Goal: Find specific page/section: Find specific page/section

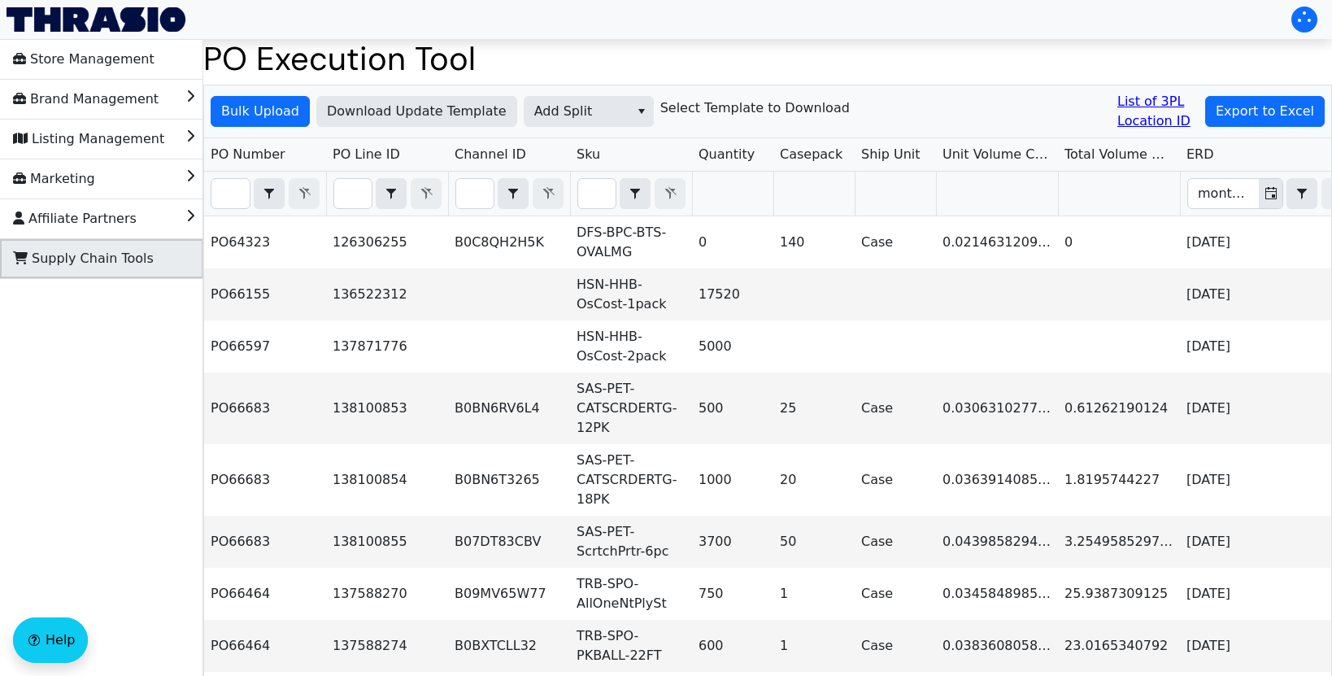
click at [153, 258] on li "Supply Chain Tools" at bounding box center [101, 258] width 203 height 39
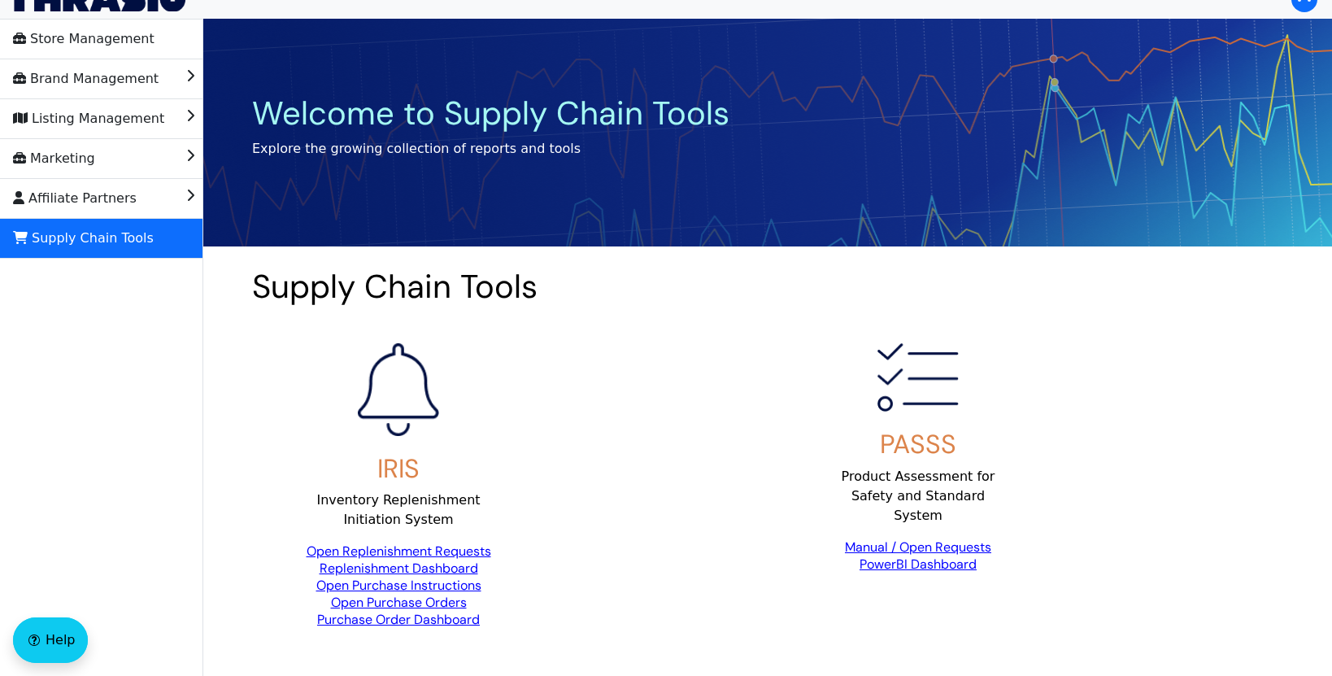
scroll to position [59, 0]
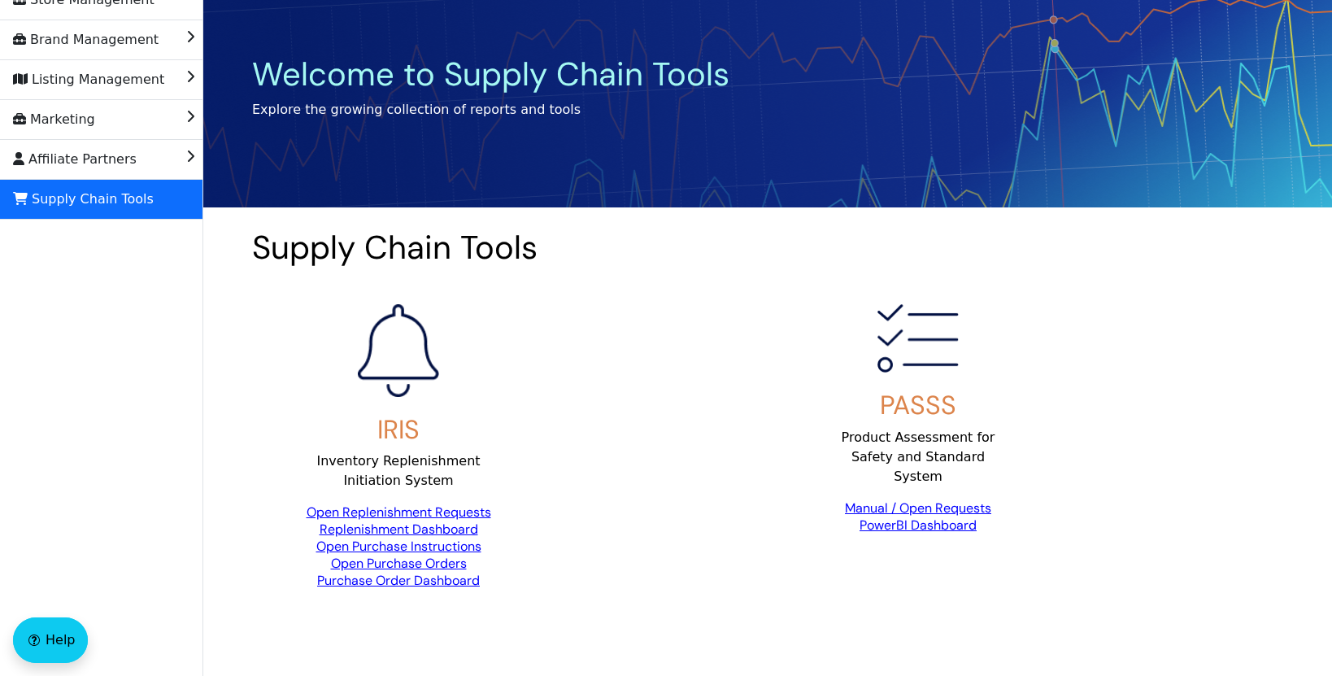
click at [443, 511] on link "Open Replenishment Requests" at bounding box center [398, 511] width 185 height 17
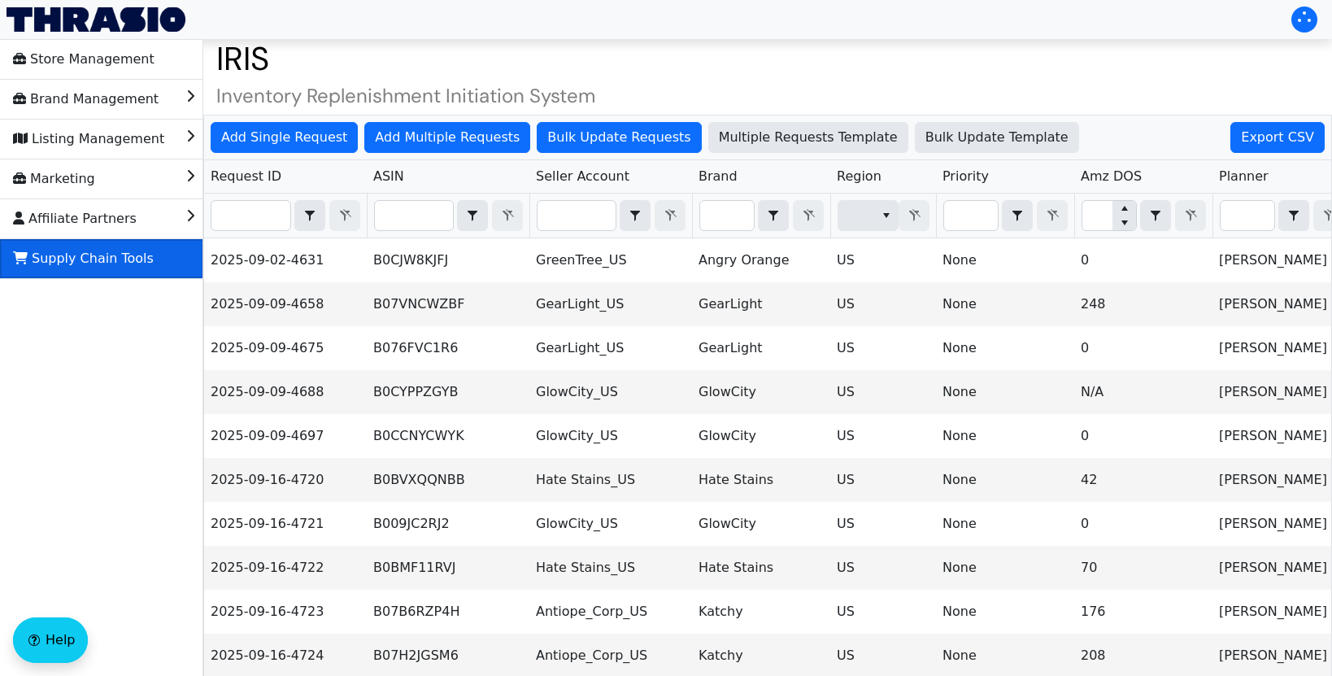
click at [115, 254] on span "Supply Chain Tools" at bounding box center [83, 259] width 141 height 26
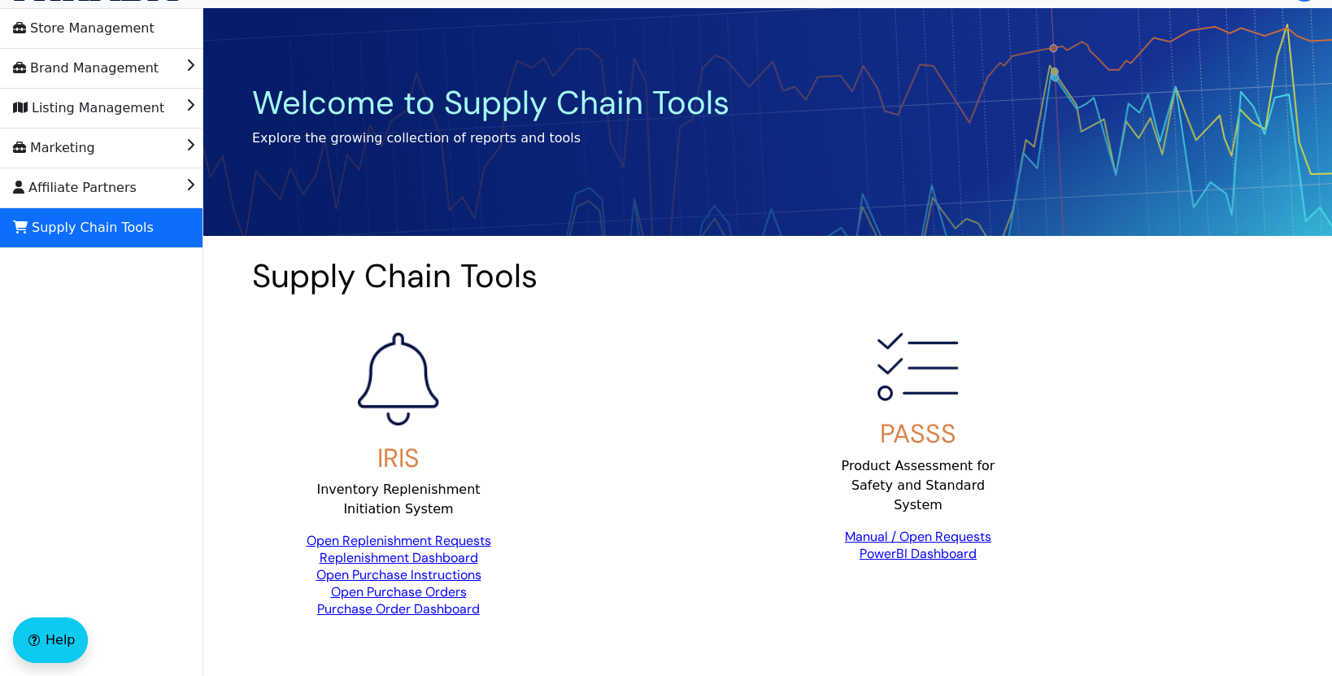
scroll to position [34, 0]
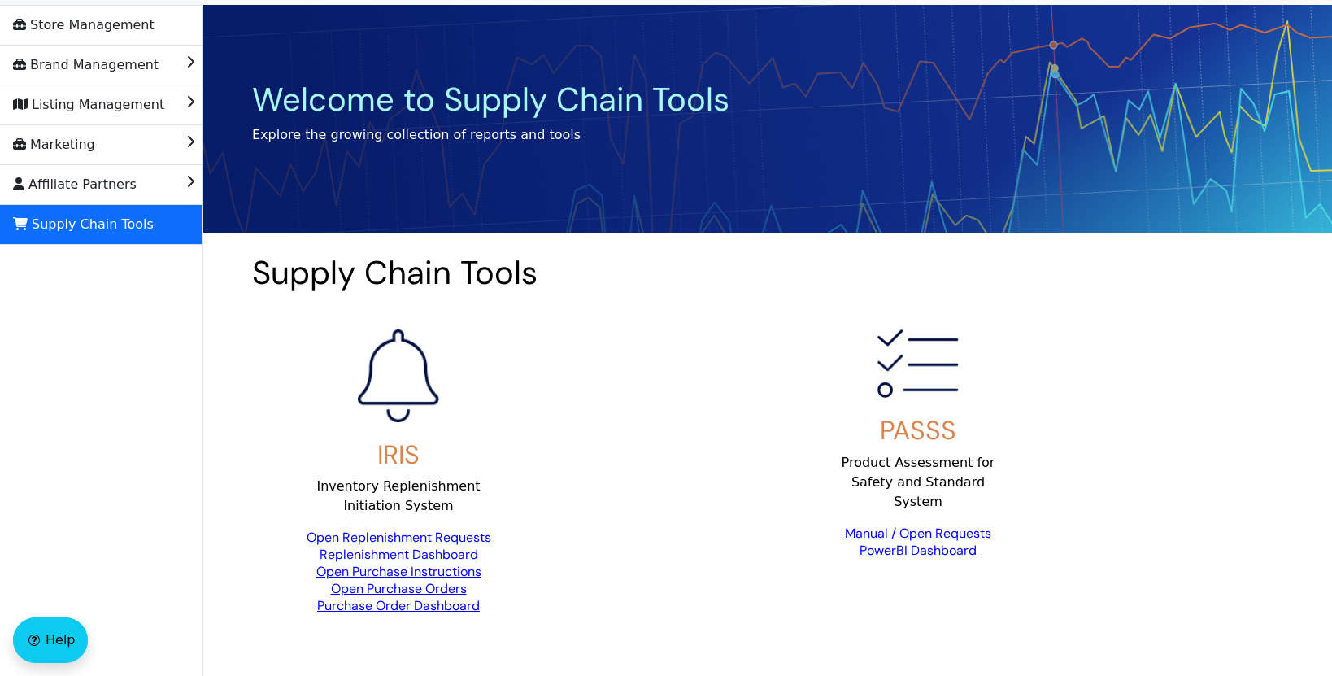
click at [450, 552] on link "Replenishment Dashboard" at bounding box center [398, 553] width 159 height 17
click at [433, 555] on link "Replenishment Dashboard" at bounding box center [398, 553] width 159 height 17
